Goal: Task Accomplishment & Management: Manage account settings

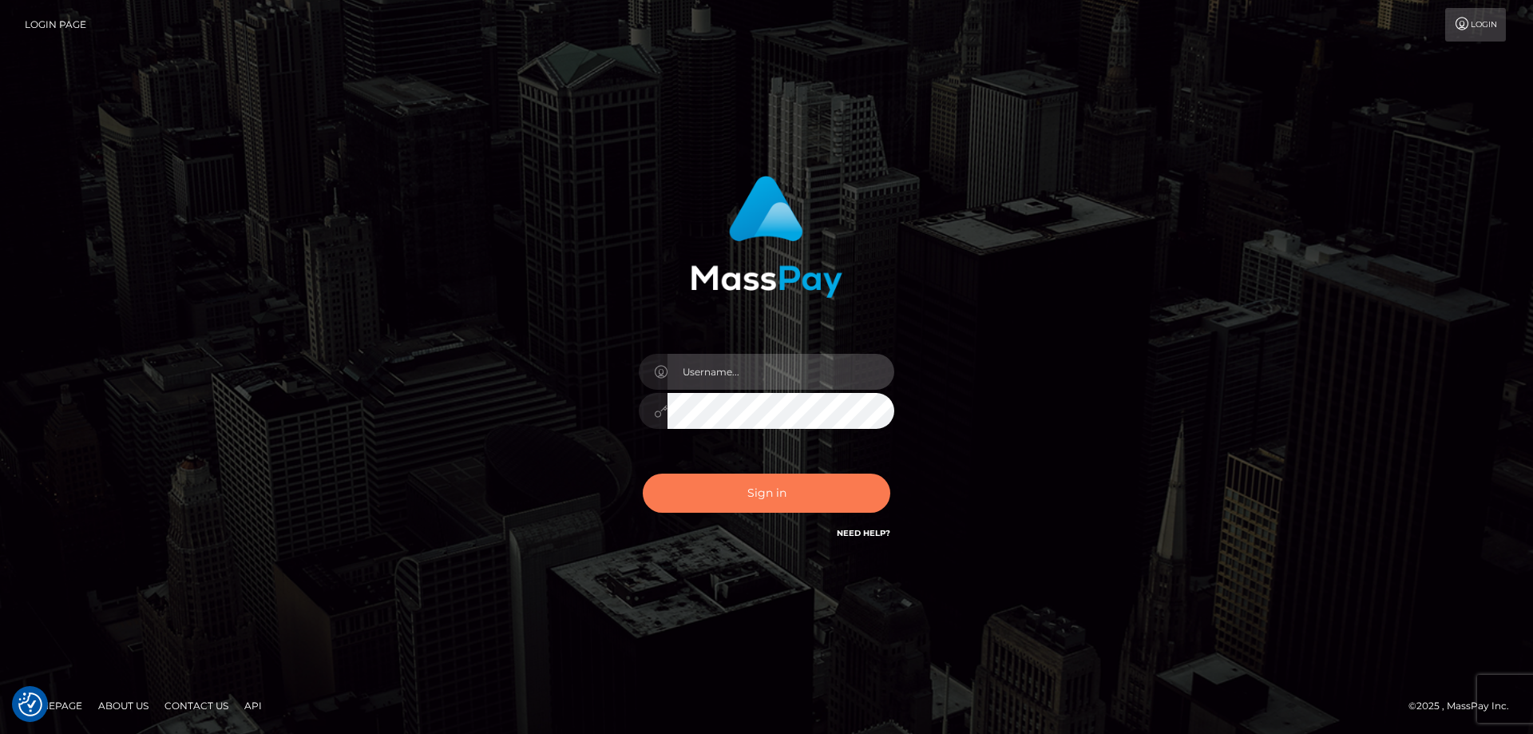
type input "emmy.navach"
click at [809, 494] on button "Sign in" at bounding box center [766, 492] width 247 height 39
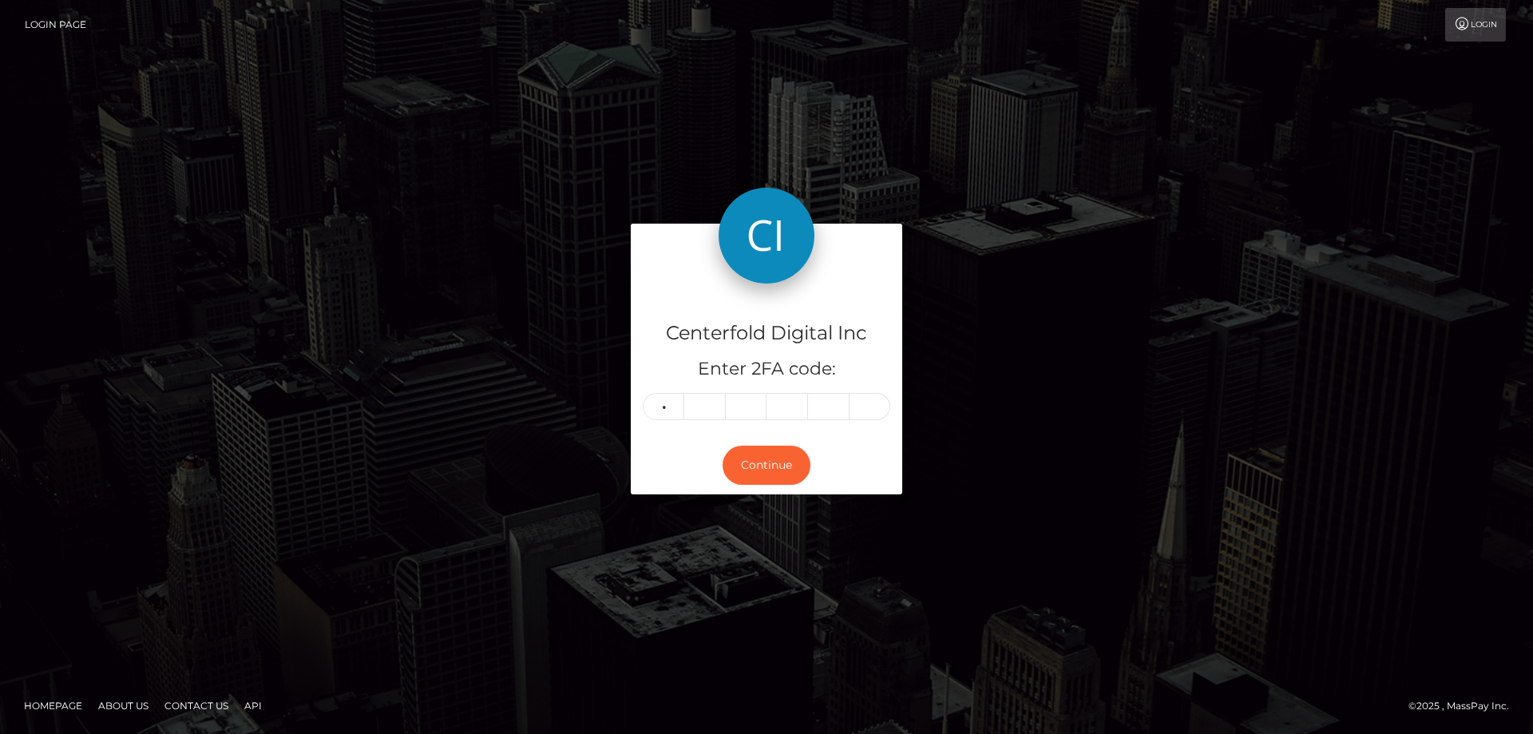
type input "4"
type input "6"
type input "8"
type input "2"
type input "6"
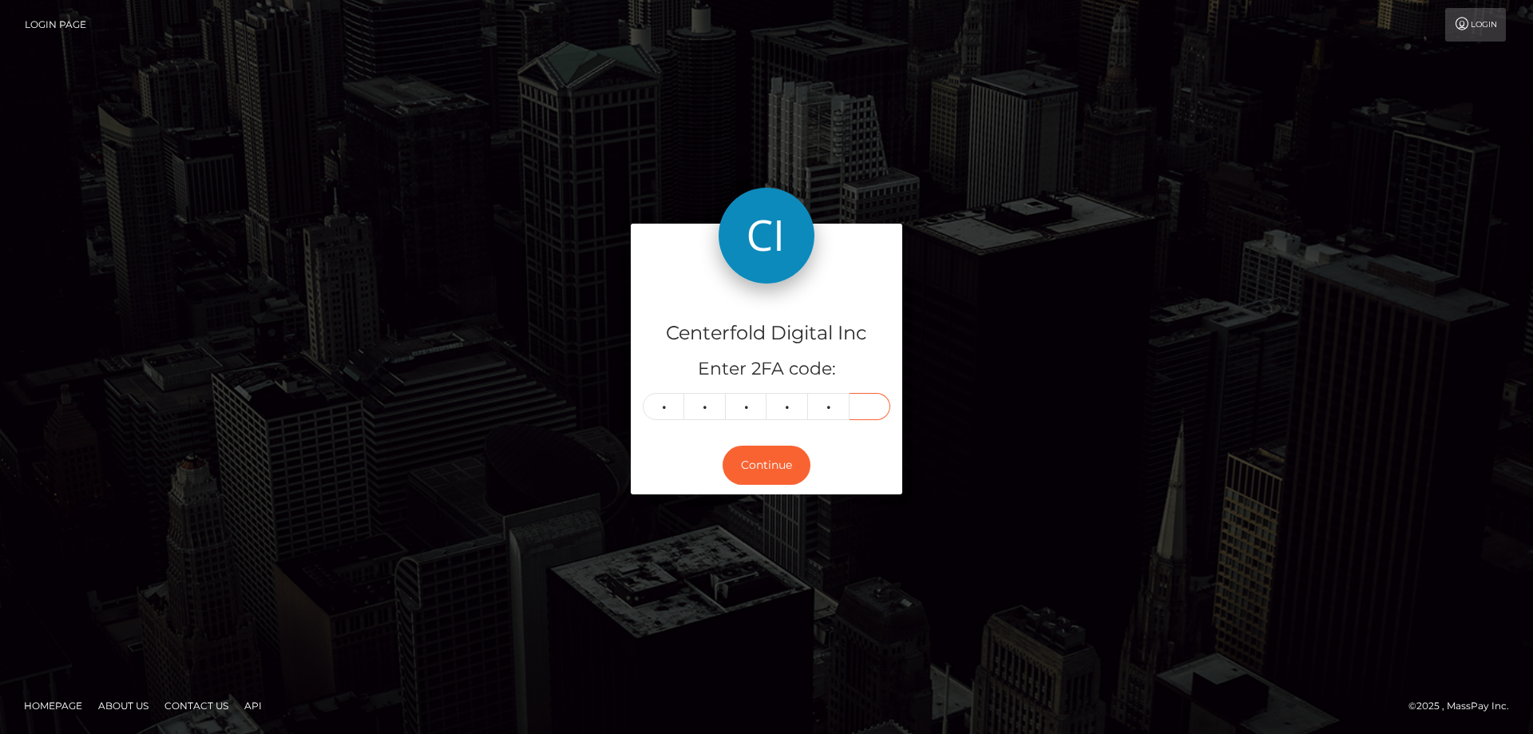
type input "7"
